Goal: Information Seeking & Learning: Learn about a topic

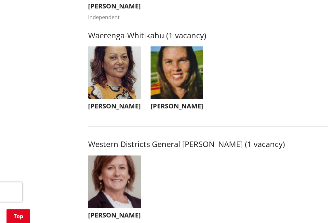
scroll to position [1260, 0]
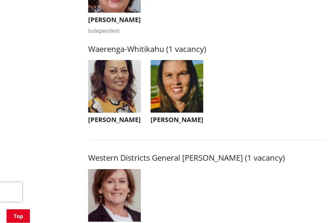
click at [187, 100] on img "button" at bounding box center [177, 87] width 53 height 53
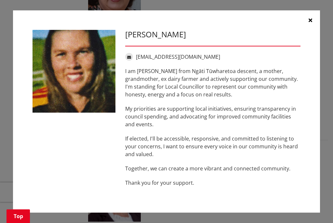
click at [311, 20] on icon "button" at bounding box center [311, 20] width 4 height 5
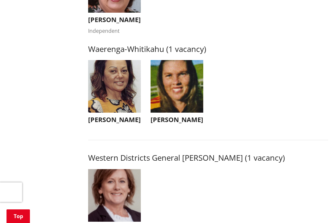
click at [109, 102] on img "button" at bounding box center [114, 86] width 53 height 53
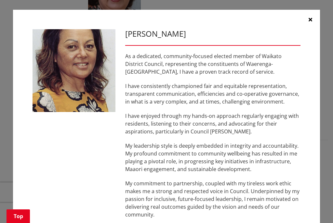
scroll to position [0, 0]
click at [309, 17] on icon "button" at bounding box center [311, 19] width 4 height 5
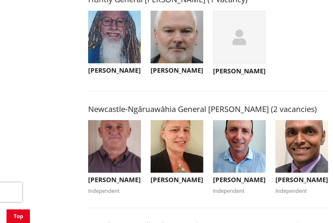
scroll to position [453, 0]
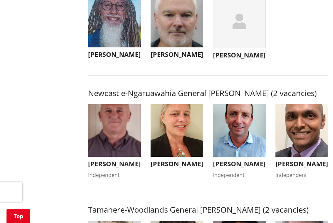
click at [129, 147] on img "button" at bounding box center [114, 131] width 53 height 53
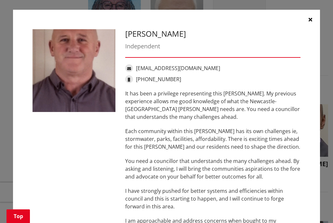
click at [315, 17] on button "button" at bounding box center [311, 20] width 20 height 20
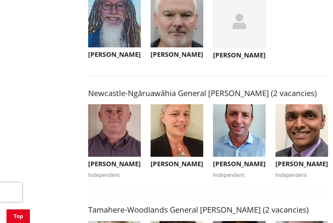
click at [245, 143] on img "button" at bounding box center [239, 130] width 53 height 53
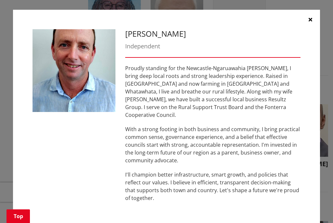
click at [313, 18] on button "button" at bounding box center [311, 20] width 20 height 20
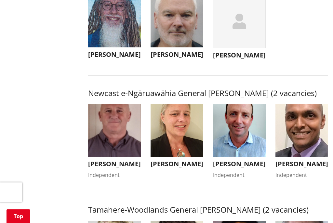
click at [186, 137] on img "button" at bounding box center [177, 130] width 53 height 53
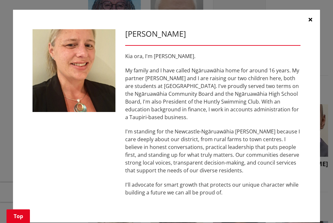
click at [310, 18] on icon "button" at bounding box center [311, 19] width 4 height 5
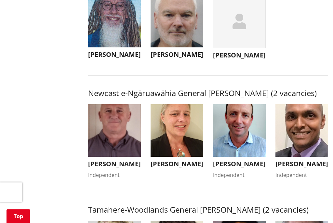
click at [302, 142] on img "button" at bounding box center [302, 130] width 53 height 53
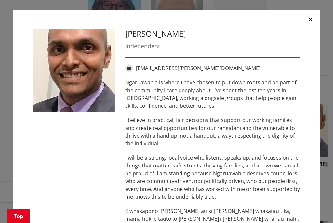
click at [313, 17] on button "button" at bounding box center [311, 20] width 20 height 20
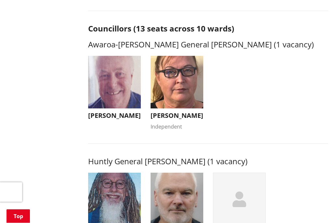
scroll to position [272, 0]
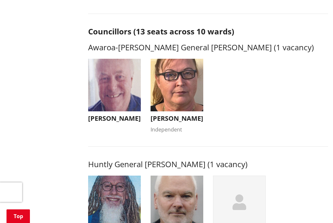
click at [184, 79] on img "button" at bounding box center [177, 85] width 53 height 53
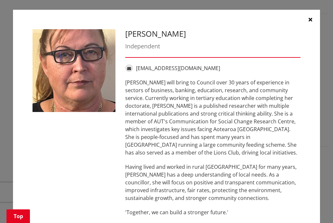
click at [311, 21] on icon "button" at bounding box center [311, 19] width 4 height 5
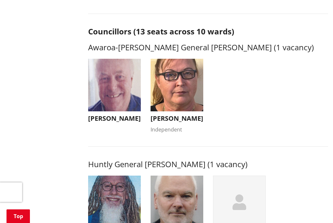
click at [120, 82] on img "button" at bounding box center [114, 85] width 53 height 53
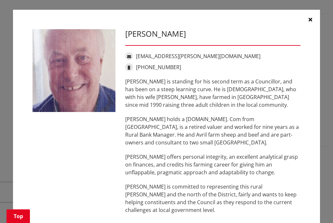
scroll to position [0, 0]
click at [312, 17] on icon "button" at bounding box center [311, 19] width 4 height 5
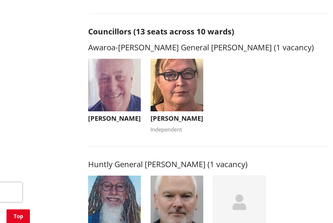
click at [184, 79] on img "button" at bounding box center [177, 85] width 53 height 53
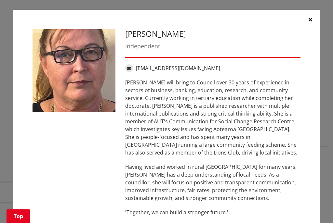
click at [312, 20] on icon "button" at bounding box center [311, 19] width 4 height 5
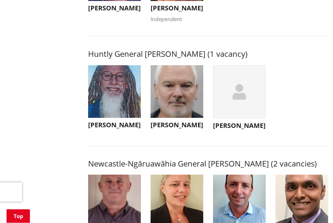
scroll to position [383, 0]
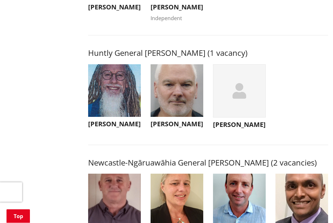
click at [189, 91] on img "button" at bounding box center [177, 91] width 53 height 53
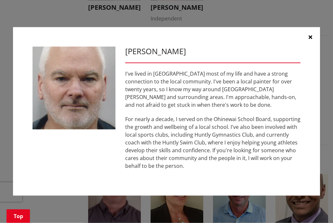
scroll to position [384, 0]
click at [316, 40] on button "button" at bounding box center [311, 37] width 20 height 20
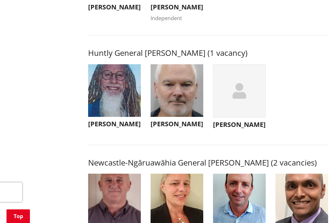
click at [254, 100] on div "button" at bounding box center [239, 90] width 53 height 53
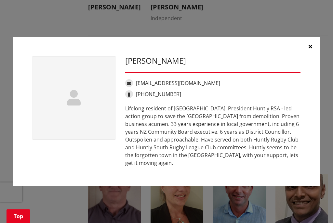
click at [315, 55] on button "button" at bounding box center [311, 47] width 20 height 20
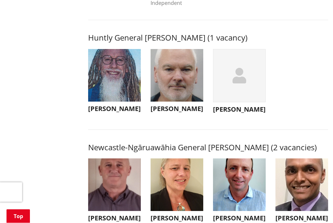
click at [246, 82] on div "button" at bounding box center [239, 75] width 53 height 53
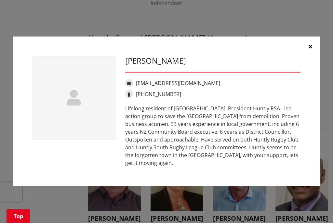
scroll to position [399, 0]
click at [311, 49] on icon "button" at bounding box center [311, 46] width 4 height 5
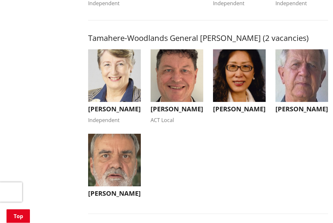
scroll to position [625, 0]
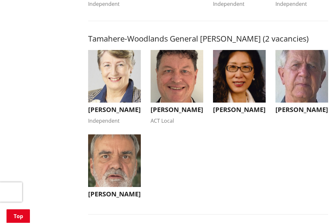
click at [128, 103] on img "button" at bounding box center [114, 76] width 53 height 53
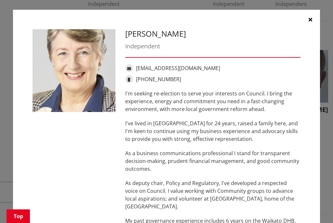
click at [313, 18] on button "button" at bounding box center [311, 20] width 20 height 20
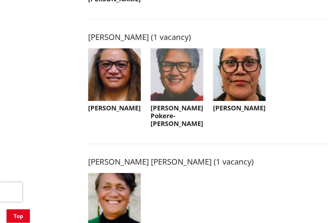
scroll to position [821, 0]
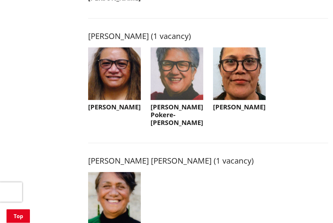
click at [123, 91] on img "button" at bounding box center [114, 74] width 53 height 53
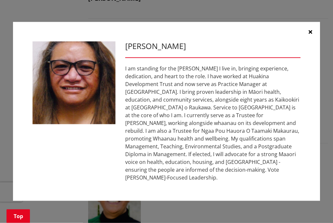
scroll to position [821, 0]
click at [310, 34] on icon "button" at bounding box center [311, 31] width 4 height 5
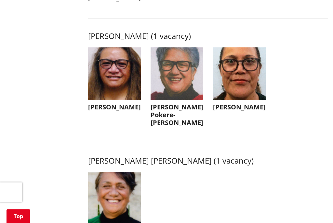
click at [185, 96] on img "button" at bounding box center [177, 73] width 53 height 53
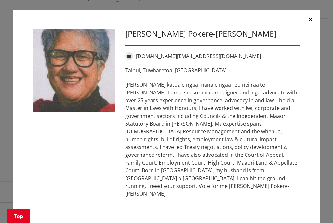
click at [315, 23] on button "button" at bounding box center [311, 20] width 20 height 20
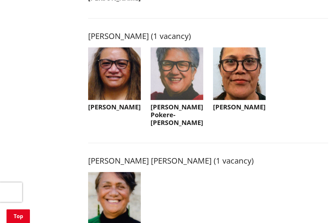
click at [244, 82] on img "button" at bounding box center [239, 73] width 53 height 53
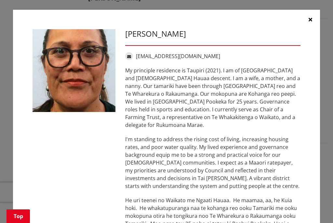
scroll to position [0, 0]
click at [316, 20] on button "button" at bounding box center [311, 20] width 20 height 20
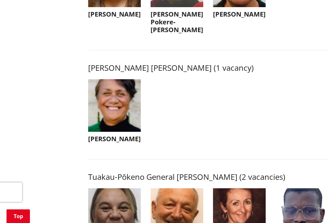
scroll to position [916, 0]
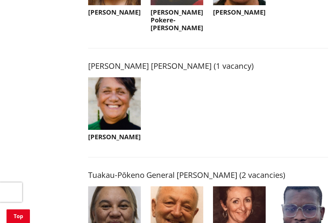
click at [117, 111] on img "button" at bounding box center [114, 103] width 53 height 53
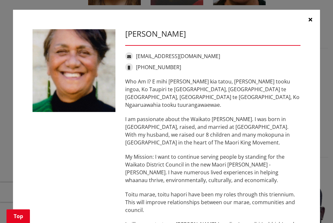
scroll to position [0, 0]
click at [314, 17] on button "button" at bounding box center [311, 20] width 20 height 20
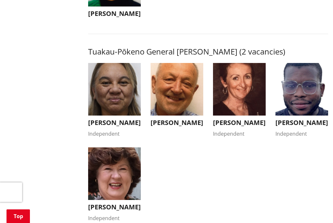
scroll to position [1043, 0]
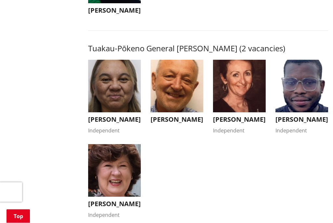
click at [115, 186] on img "button" at bounding box center [114, 171] width 53 height 53
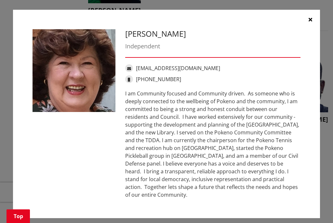
click at [311, 24] on button "button" at bounding box center [311, 20] width 20 height 20
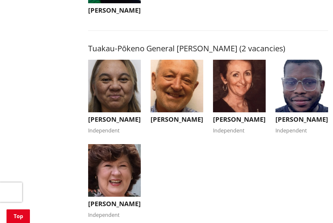
click at [254, 92] on img "button" at bounding box center [239, 86] width 53 height 53
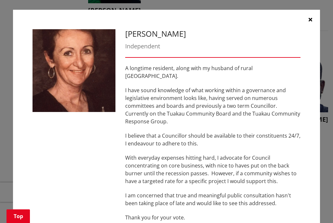
click at [309, 16] on button "button" at bounding box center [311, 20] width 20 height 20
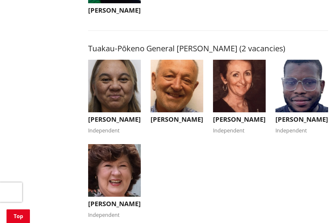
click at [171, 96] on img "button" at bounding box center [177, 86] width 53 height 53
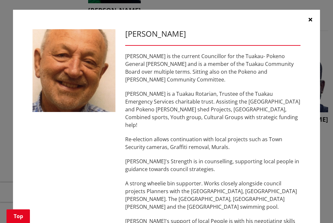
click at [309, 17] on icon "button" at bounding box center [311, 19] width 4 height 5
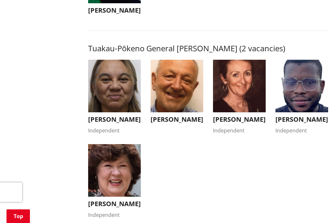
click at [117, 97] on img "button" at bounding box center [114, 86] width 53 height 53
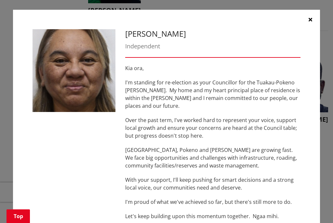
click at [315, 17] on button "button" at bounding box center [311, 20] width 20 height 20
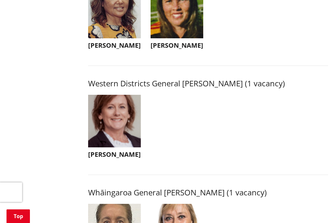
scroll to position [1309, 0]
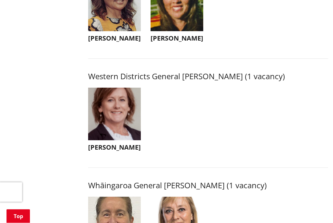
click at [127, 125] on img "button" at bounding box center [114, 114] width 53 height 53
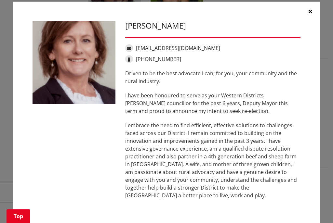
scroll to position [8, 0]
click at [314, 5] on button "button" at bounding box center [311, 12] width 20 height 20
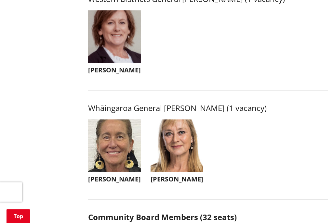
scroll to position [1426, 0]
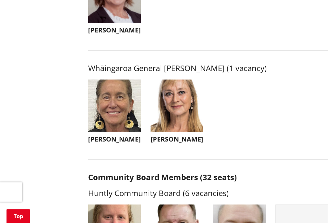
click at [126, 129] on img "button" at bounding box center [114, 106] width 53 height 53
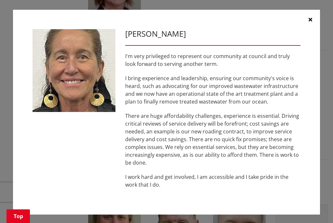
click at [314, 23] on button "button" at bounding box center [311, 20] width 20 height 20
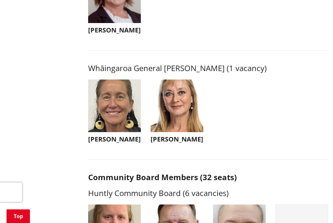
click at [185, 128] on img "button" at bounding box center [177, 106] width 53 height 53
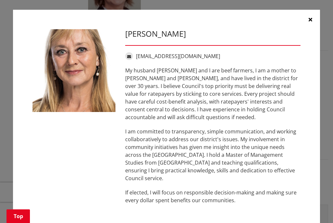
click at [312, 17] on button "button" at bounding box center [311, 20] width 20 height 20
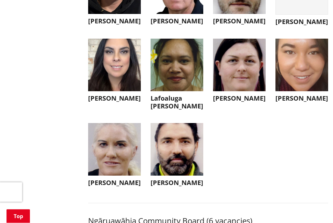
scroll to position [1682, 0]
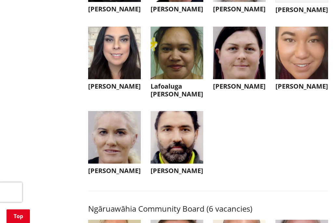
click at [113, 160] on img "button" at bounding box center [114, 137] width 53 height 53
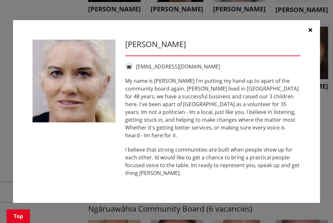
click at [312, 33] on icon "button" at bounding box center [311, 29] width 4 height 5
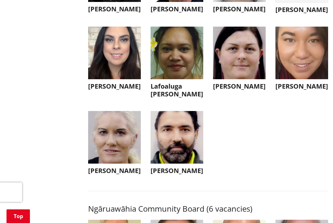
click at [186, 156] on img "button" at bounding box center [177, 137] width 53 height 53
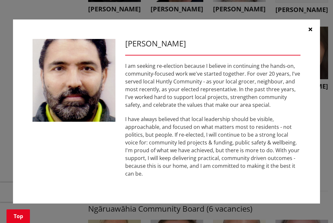
click at [310, 32] on icon "button" at bounding box center [311, 29] width 4 height 5
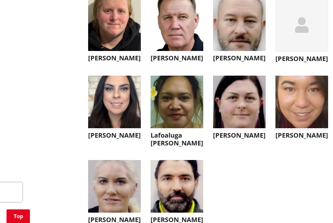
scroll to position [1633, 0]
click at [306, 126] on img "button" at bounding box center [302, 102] width 53 height 53
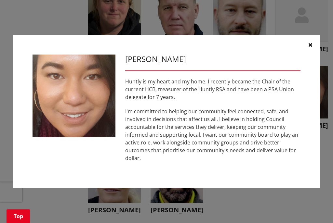
scroll to position [1645, 0]
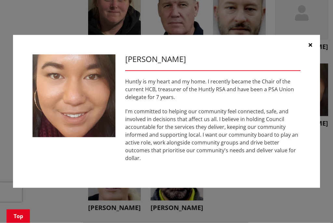
click at [316, 46] on button "button" at bounding box center [311, 45] width 20 height 20
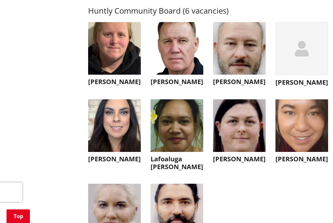
scroll to position [1612, 0]
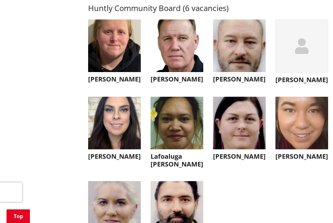
click at [131, 146] on img "button" at bounding box center [114, 123] width 53 height 53
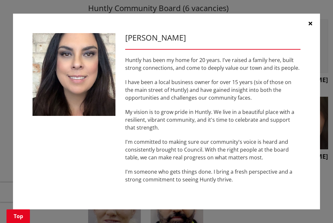
click at [309, 26] on icon "button" at bounding box center [311, 23] width 4 height 5
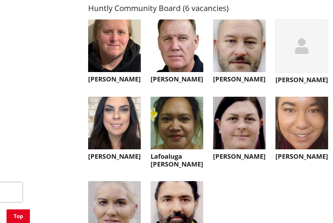
click at [244, 72] on img "button" at bounding box center [239, 46] width 53 height 53
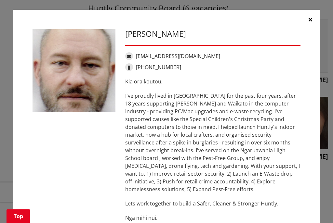
click at [315, 17] on button "button" at bounding box center [311, 20] width 20 height 20
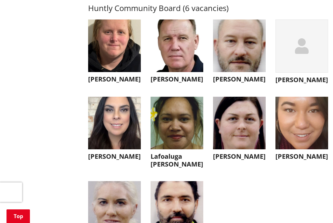
click at [297, 54] on icon "button" at bounding box center [302, 46] width 14 height 16
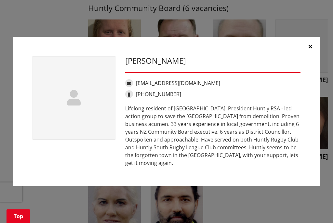
click at [313, 56] on button "button" at bounding box center [311, 47] width 20 height 20
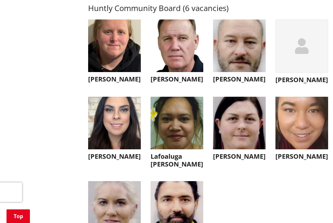
click at [186, 70] on img "button" at bounding box center [177, 46] width 53 height 53
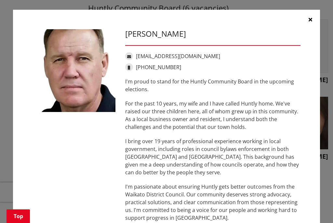
scroll to position [0, 0]
click at [310, 18] on icon "button" at bounding box center [311, 19] width 4 height 5
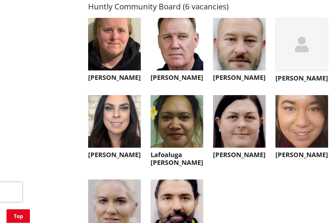
scroll to position [1612, 0]
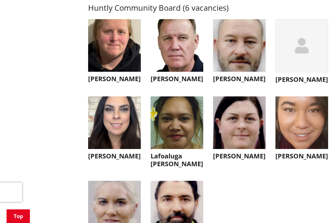
click at [249, 149] on img "button" at bounding box center [239, 123] width 53 height 53
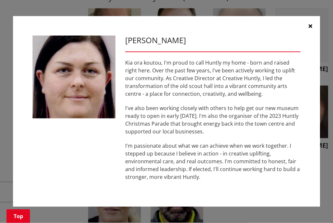
scroll to position [1623, 0]
click at [313, 28] on button "button" at bounding box center [311, 26] width 20 height 20
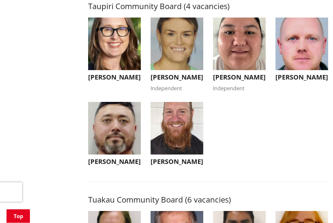
scroll to position [2428, 0]
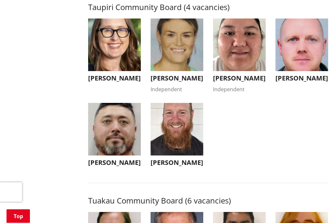
click at [187, 156] on img "button" at bounding box center [177, 129] width 53 height 53
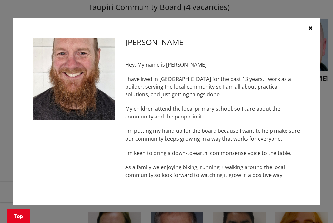
click at [311, 31] on icon "button" at bounding box center [311, 27] width 4 height 5
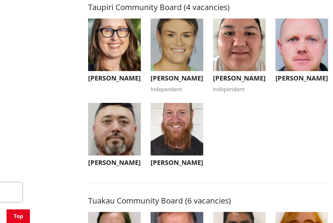
click at [121, 71] on img "button" at bounding box center [114, 45] width 53 height 53
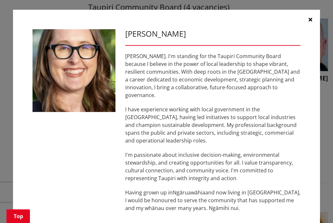
click at [309, 21] on icon "button" at bounding box center [311, 19] width 4 height 5
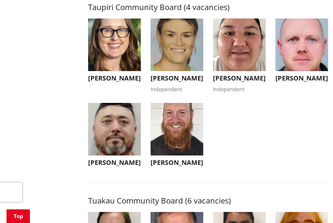
click at [193, 71] on img "button" at bounding box center [177, 45] width 53 height 53
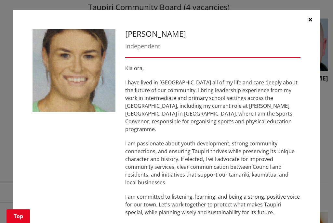
click at [309, 16] on button "button" at bounding box center [311, 20] width 20 height 20
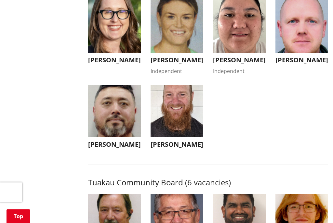
scroll to position [2446, 0]
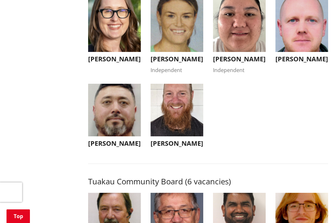
click at [251, 52] on img "button" at bounding box center [239, 25] width 53 height 53
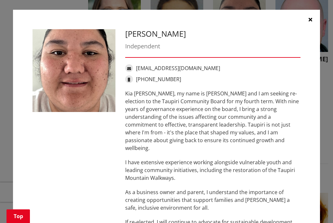
scroll to position [0, 0]
click at [315, 17] on button "button" at bounding box center [311, 20] width 20 height 20
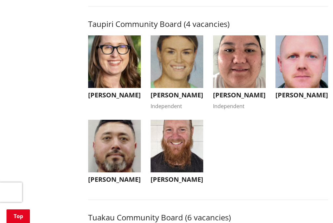
scroll to position [2409, 0]
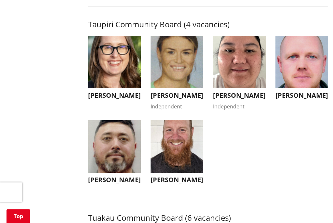
click at [302, 88] on img "button" at bounding box center [302, 62] width 53 height 53
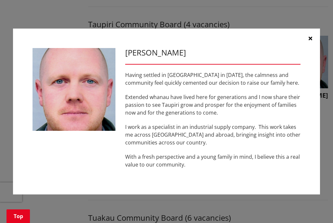
click at [312, 41] on icon "button" at bounding box center [311, 38] width 4 height 5
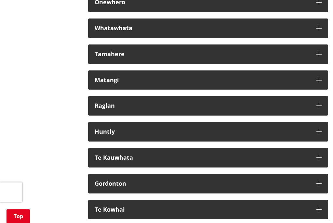
scroll to position [3610, 0]
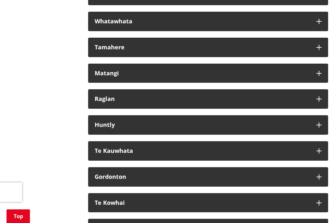
click at [246, 128] on div "Huntly" at bounding box center [202, 125] width 215 height 7
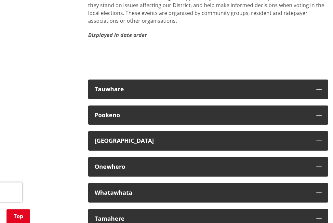
scroll to position [3437, 0]
